Goal: Task Accomplishment & Management: Manage account settings

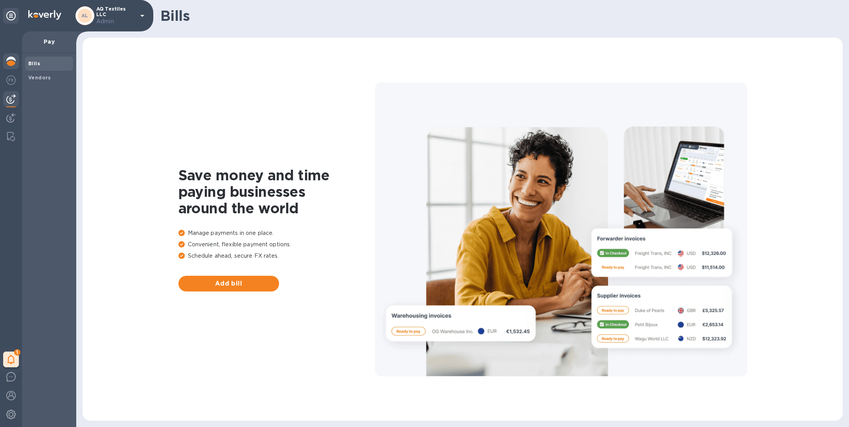
click at [8, 61] on img at bounding box center [10, 61] width 9 height 9
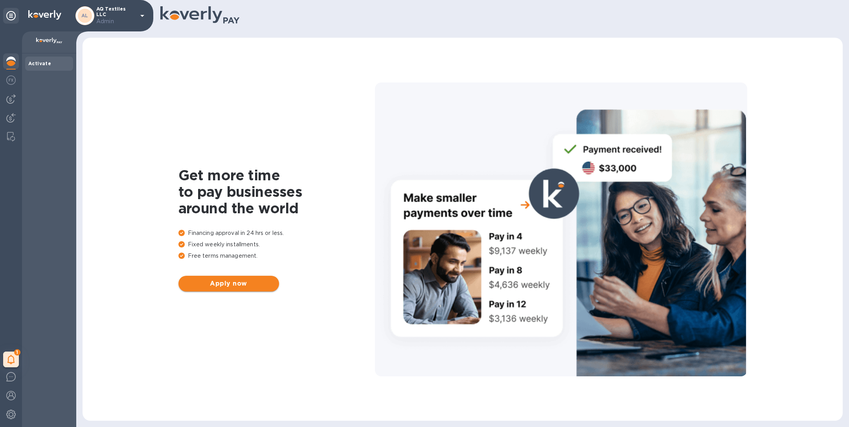
click at [246, 286] on span "Apply now" at bounding box center [229, 283] width 88 height 9
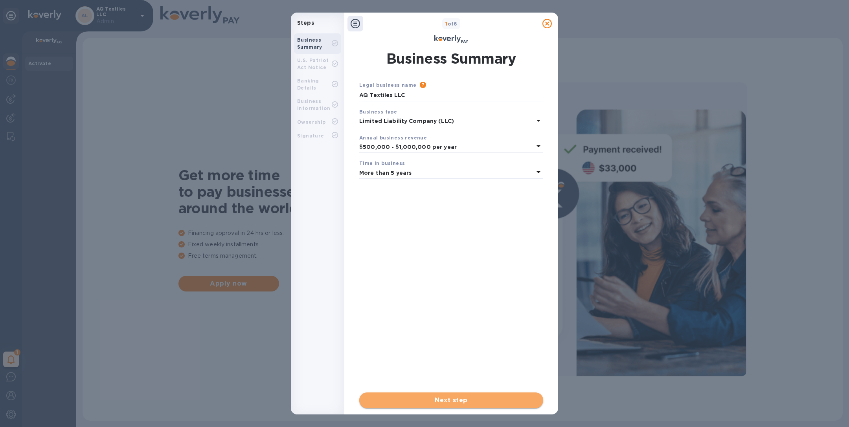
click at [454, 400] on span "Next step" at bounding box center [450, 400] width 171 height 9
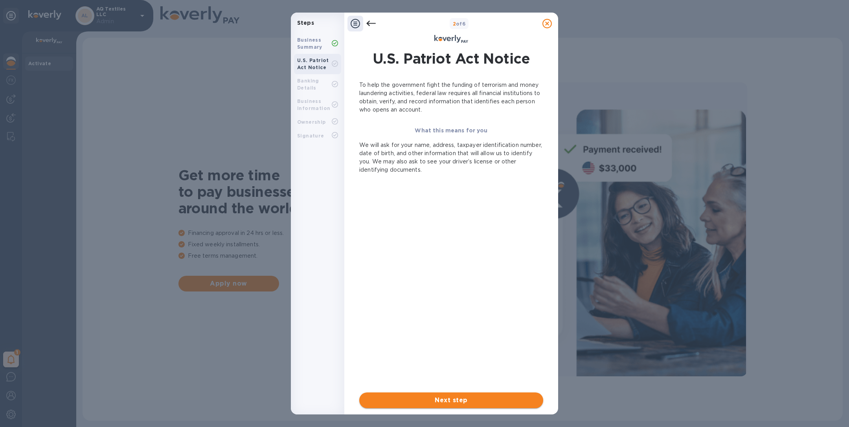
click at [454, 400] on span "Next step" at bounding box center [450, 400] width 171 height 9
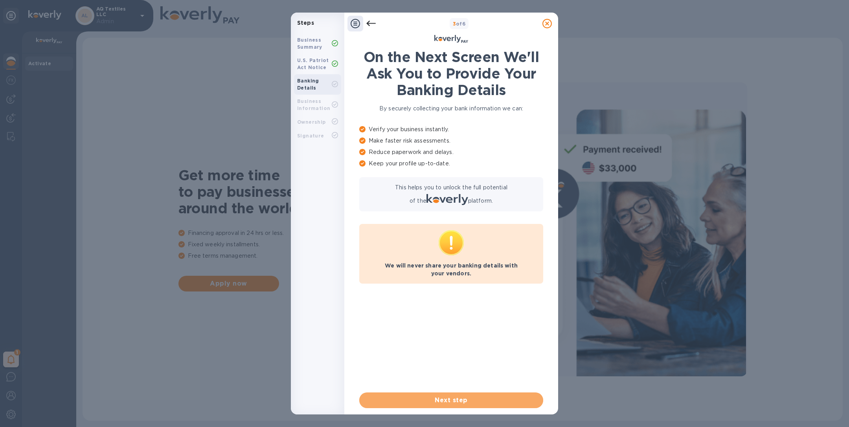
click at [454, 400] on span "Next step" at bounding box center [450, 400] width 171 height 9
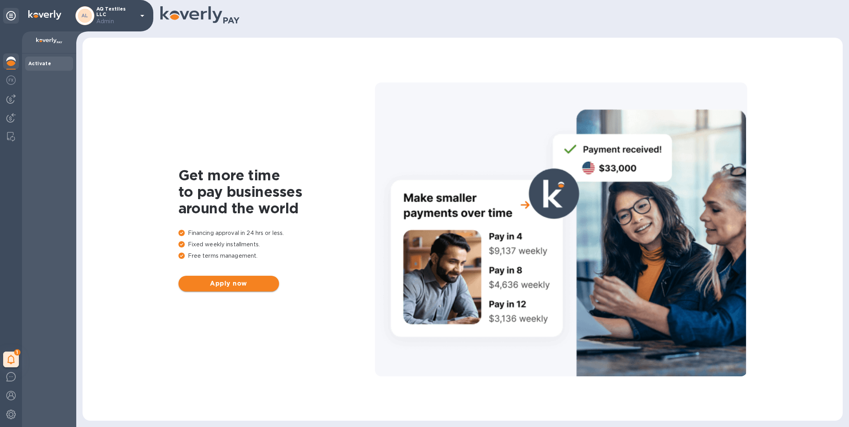
click at [242, 288] on button "Apply now" at bounding box center [228, 284] width 101 height 16
click at [220, 289] on button "Apply now" at bounding box center [228, 284] width 101 height 16
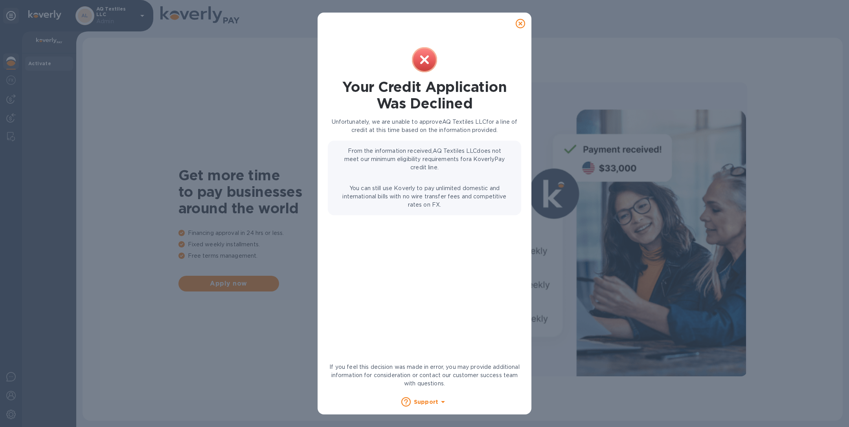
click at [521, 24] on icon at bounding box center [519, 23] width 9 height 9
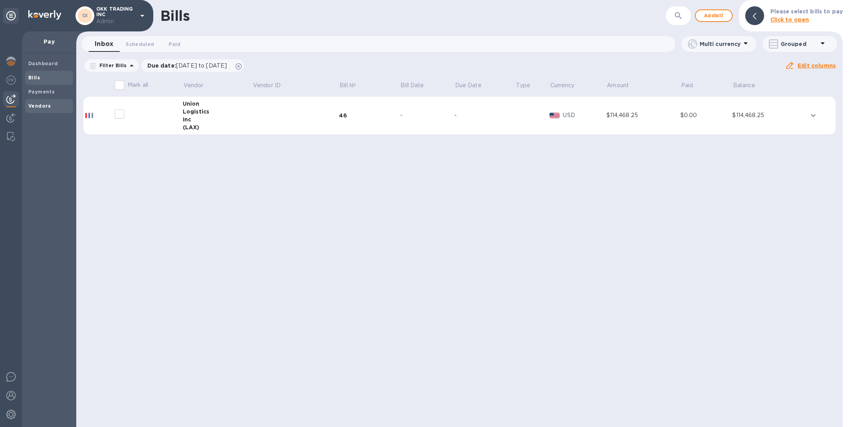
click at [31, 106] on b "Vendors" at bounding box center [39, 106] width 23 height 6
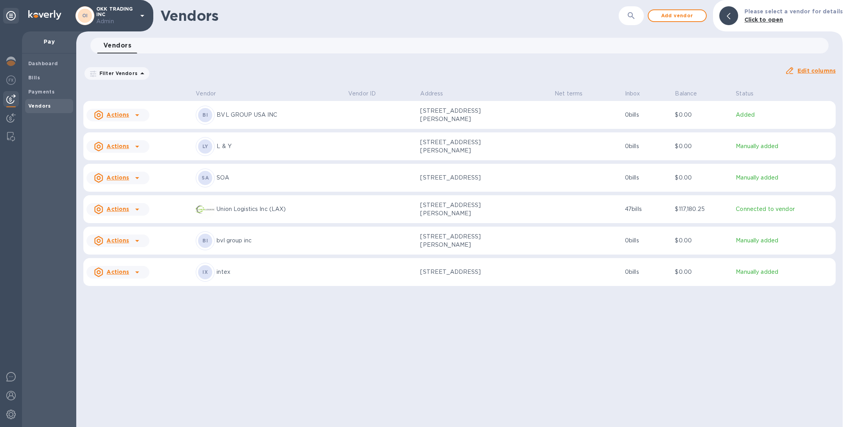
click at [328, 119] on p "BVL GROUP USA INC" at bounding box center [278, 115] width 125 height 8
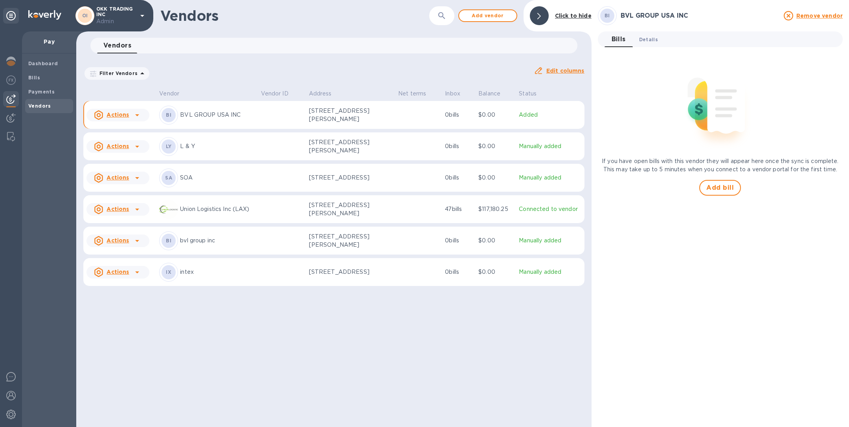
click at [647, 36] on span "Details 0" at bounding box center [648, 39] width 19 height 8
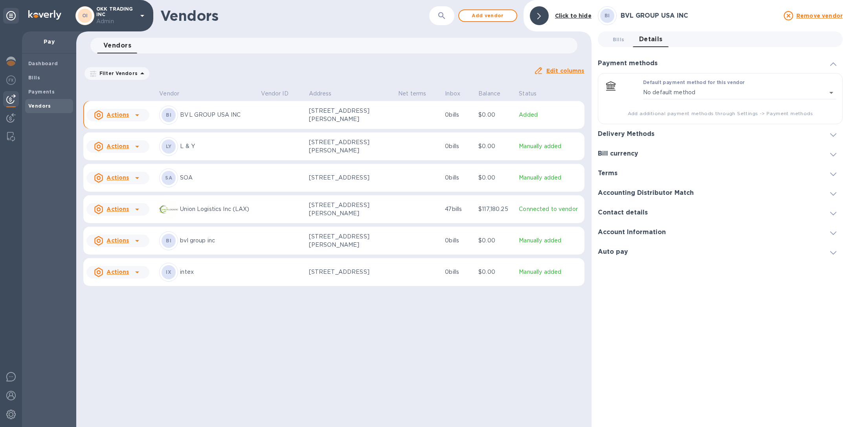
click at [640, 132] on h3 "Delivery Methods" at bounding box center [626, 133] width 57 height 7
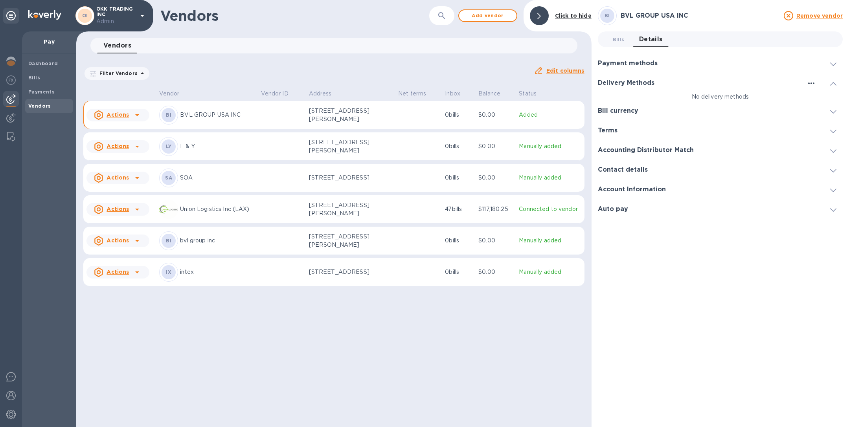
click at [812, 84] on icon "button" at bounding box center [810, 83] width 9 height 9
click at [814, 97] on p "Add new" at bounding box center [821, 99] width 26 height 8
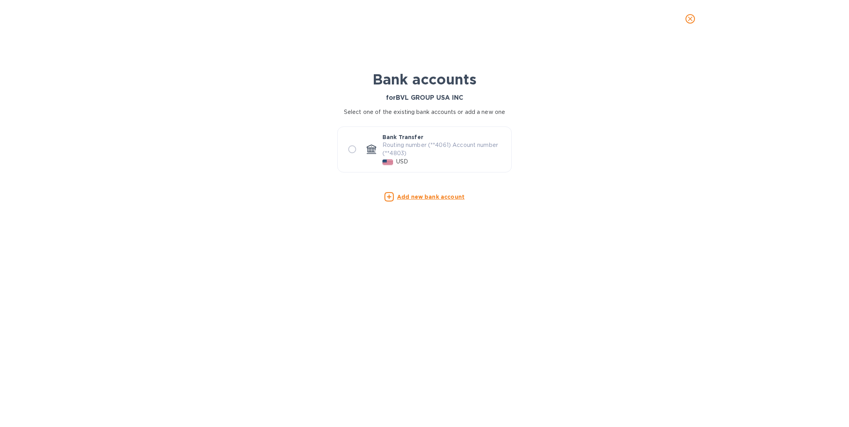
click at [439, 152] on p "Routing number (**4061) Account number (**4803)" at bounding box center [443, 149] width 123 height 17
radio input "true"
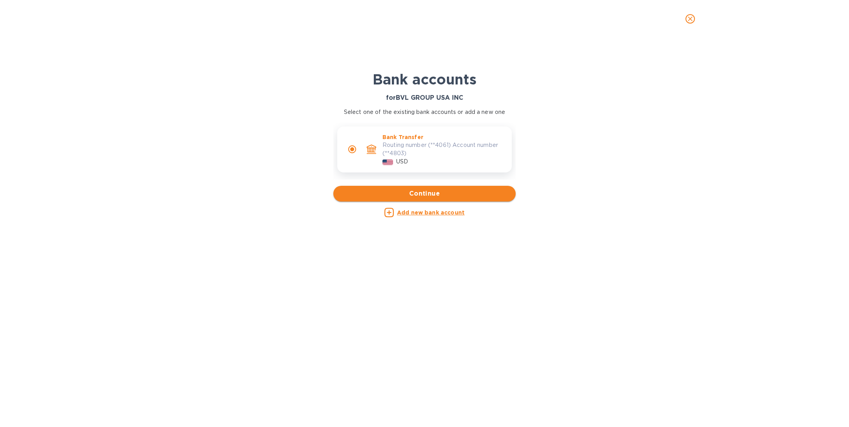
click at [433, 190] on span "Continue" at bounding box center [424, 193] width 170 height 9
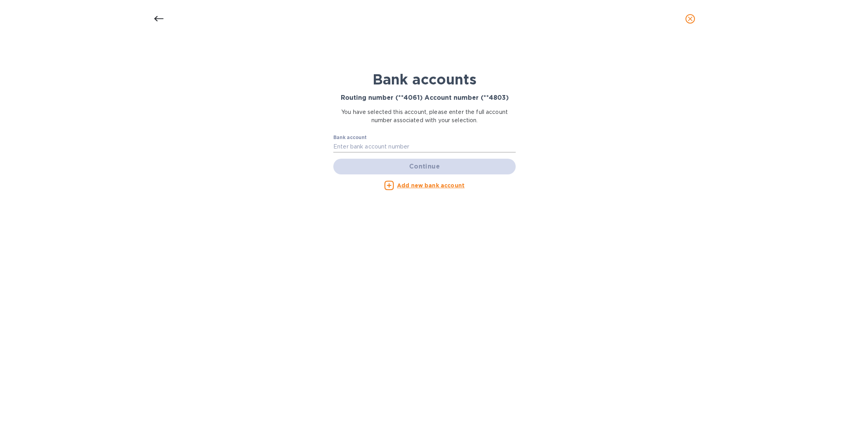
click at [396, 141] on input "text" at bounding box center [424, 147] width 182 height 12
paste input "01914803"
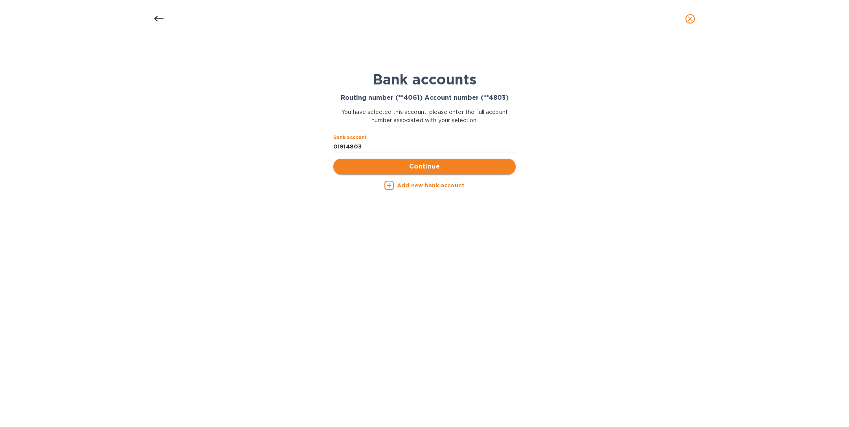
type input "01914803"
click at [414, 167] on span "Continue" at bounding box center [424, 166] width 170 height 9
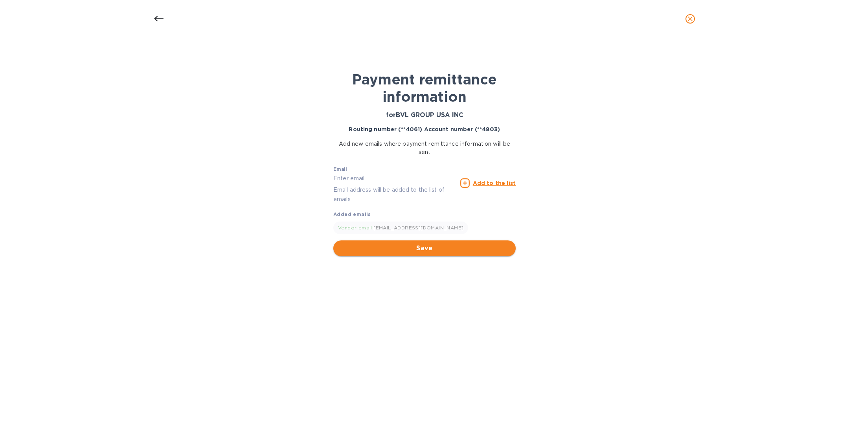
click at [451, 253] on button "Save" at bounding box center [424, 248] width 182 height 16
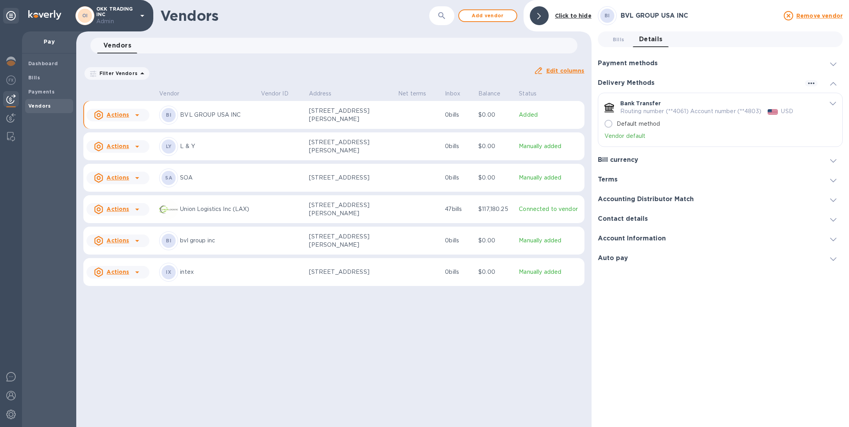
click at [608, 122] on input "Default method" at bounding box center [608, 124] width 17 height 17
radio input "true"
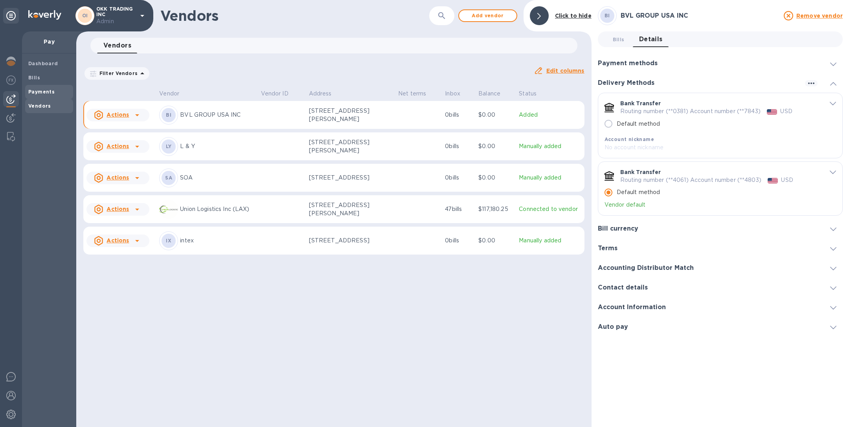
click at [42, 93] on b "Payments" at bounding box center [41, 92] width 26 height 6
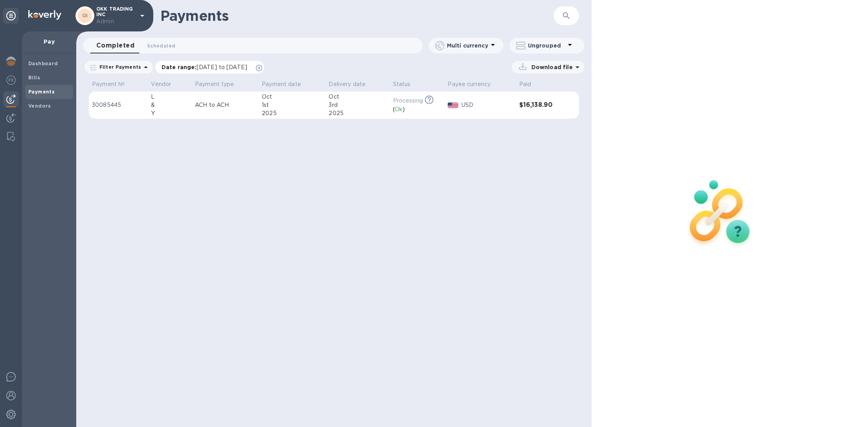
click at [262, 66] on icon at bounding box center [259, 68] width 6 height 6
click at [40, 107] on b "Vendors" at bounding box center [39, 106] width 23 height 6
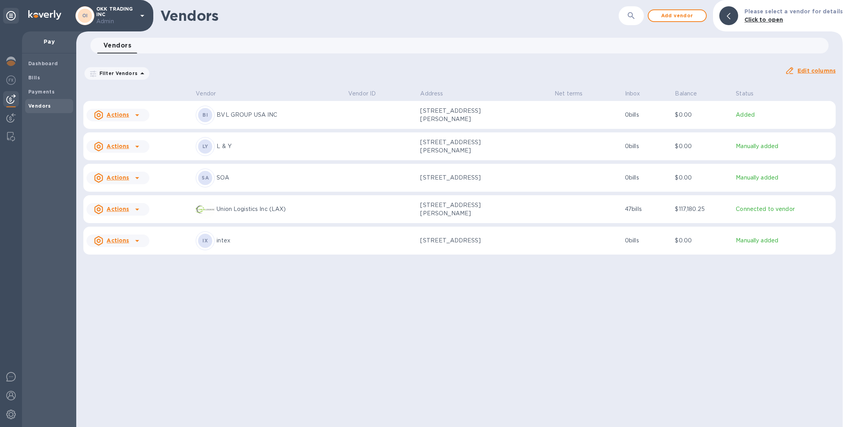
click at [271, 117] on p "BVL GROUP USA INC" at bounding box center [278, 115] width 125 height 8
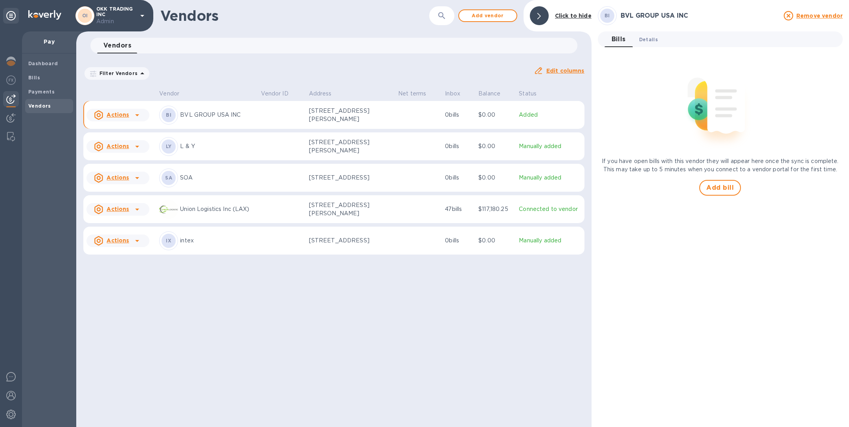
click at [654, 40] on span "Details 0" at bounding box center [648, 39] width 19 height 8
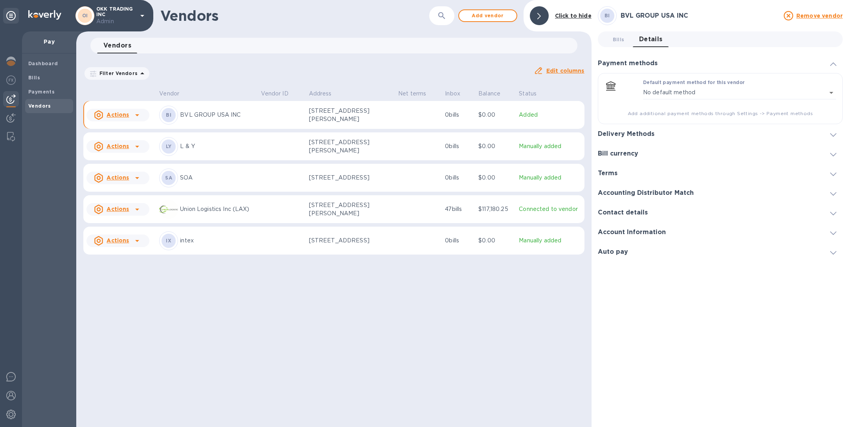
click at [657, 135] on div "Delivery Methods" at bounding box center [629, 133] width 63 height 7
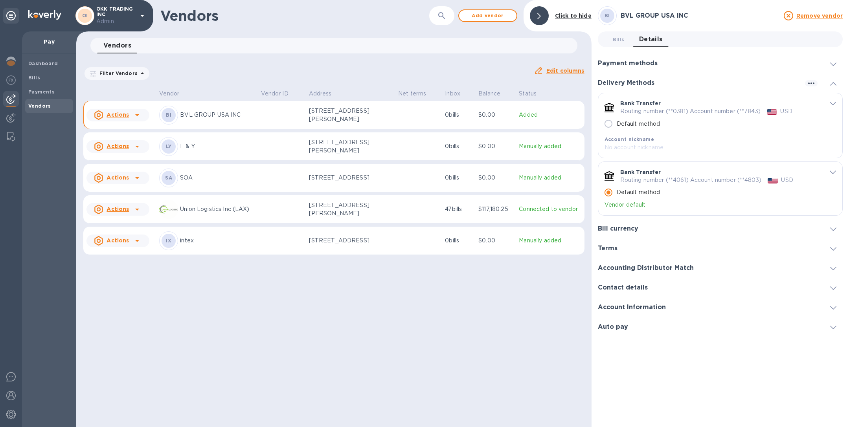
click at [611, 121] on input "Default method" at bounding box center [608, 124] width 17 height 17
radio input "true"
click at [13, 60] on img at bounding box center [10, 61] width 9 height 9
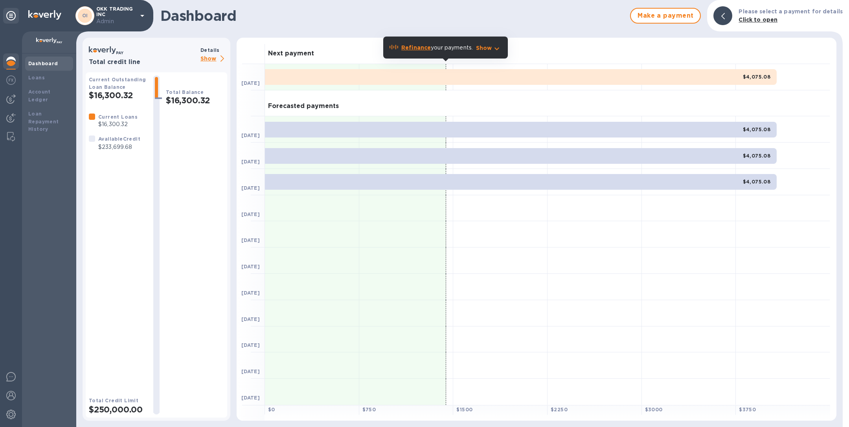
click at [214, 57] on p "Show" at bounding box center [213, 59] width 27 height 10
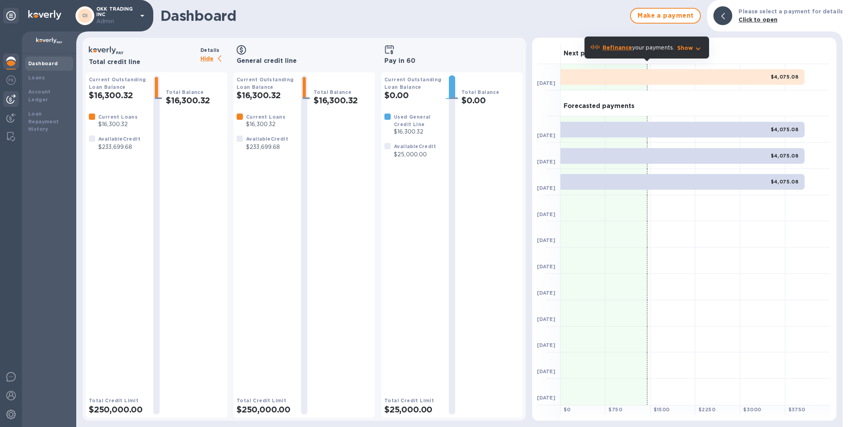
click at [12, 99] on img at bounding box center [10, 98] width 9 height 9
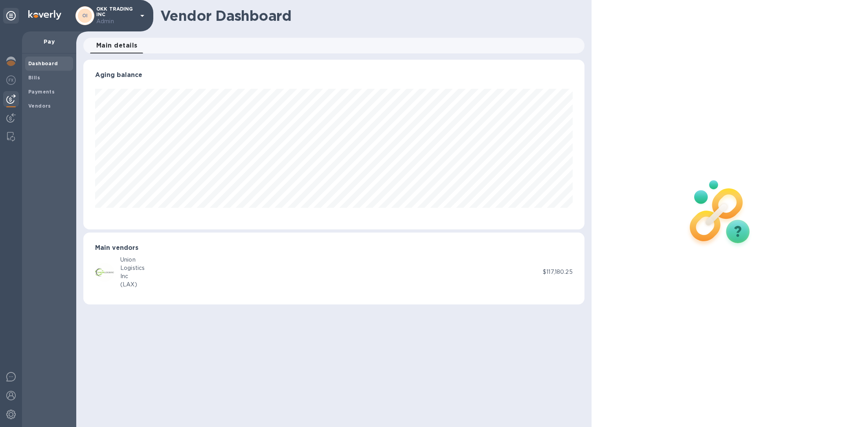
scroll to position [170, 501]
click at [38, 104] on b "Vendors" at bounding box center [39, 106] width 23 height 6
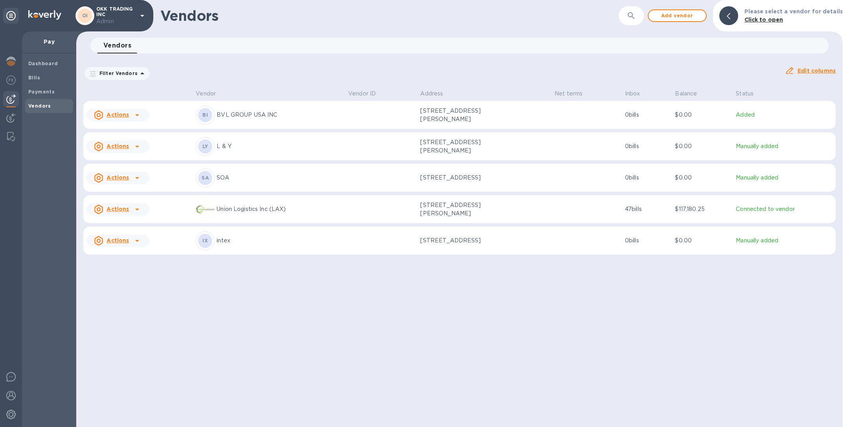
click at [128, 117] on div "Actions" at bounding box center [111, 115] width 38 height 13
click at [182, 300] on div at bounding box center [424, 213] width 849 height 427
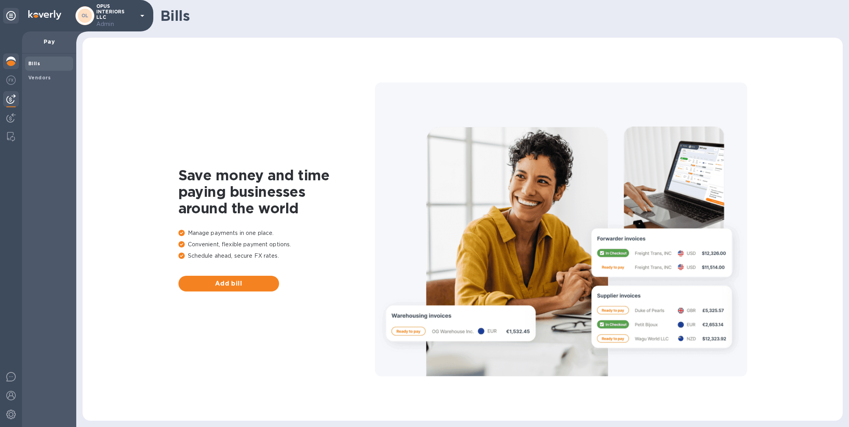
click at [7, 60] on img at bounding box center [10, 61] width 9 height 9
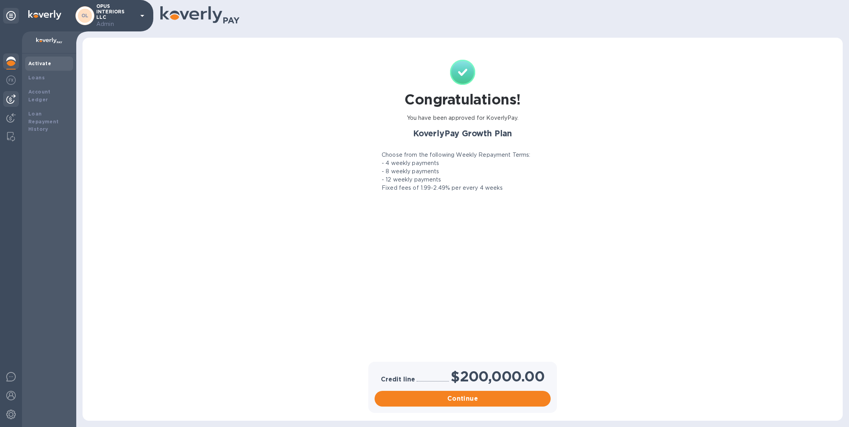
click at [15, 97] on img at bounding box center [10, 98] width 9 height 9
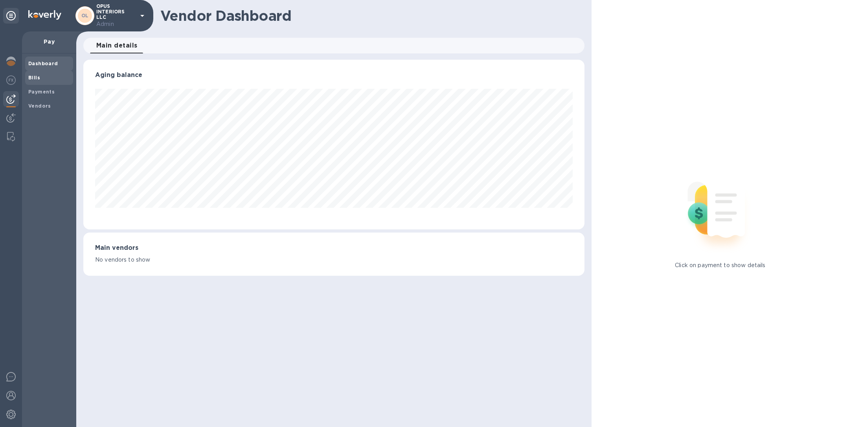
scroll to position [170, 501]
click at [45, 89] on b "Payments" at bounding box center [41, 92] width 26 height 6
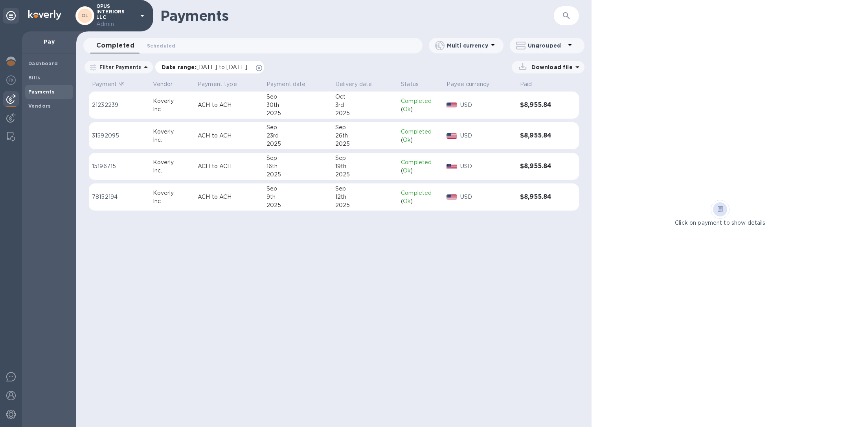
click at [262, 66] on icon at bounding box center [259, 68] width 6 height 6
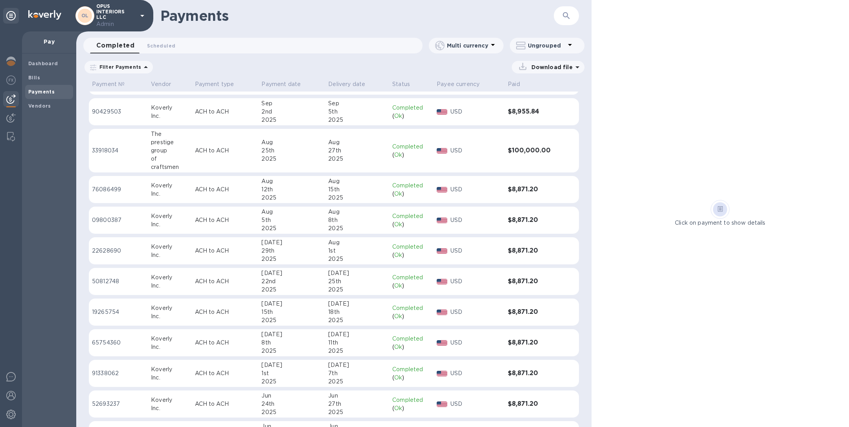
scroll to position [128, 0]
